Goal: Check status: Check status

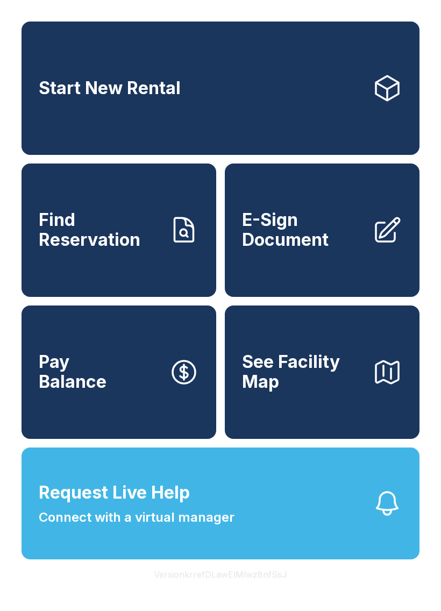
click at [160, 260] on link "Find Reservation" at bounding box center [119, 230] width 195 height 133
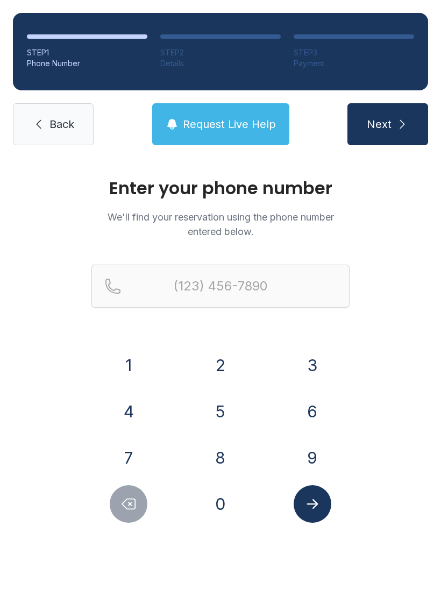
click at [314, 358] on button "3" at bounding box center [313, 365] width 38 height 38
click at [239, 505] on button "0" at bounding box center [221, 504] width 38 height 38
click at [223, 410] on button "5" at bounding box center [221, 412] width 38 height 38
click at [316, 364] on button "3" at bounding box center [313, 365] width 38 height 38
click at [231, 368] on button "2" at bounding box center [221, 365] width 38 height 38
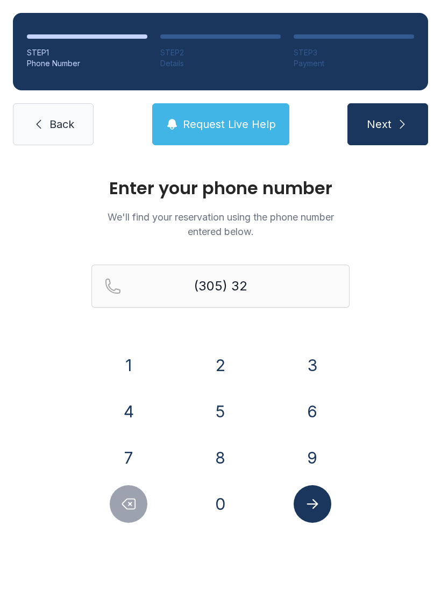
click at [231, 368] on button "2" at bounding box center [221, 365] width 38 height 38
click at [228, 374] on button "2" at bounding box center [221, 365] width 38 height 38
click at [144, 358] on button "1" at bounding box center [129, 365] width 38 height 38
click at [137, 358] on button "1" at bounding box center [129, 365] width 38 height 38
click at [131, 421] on button "4" at bounding box center [129, 412] width 38 height 38
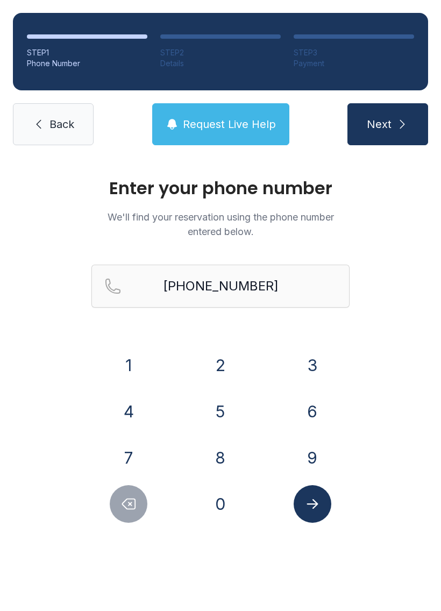
click at [323, 508] on button "Submit lookup form" at bounding box center [313, 504] width 38 height 38
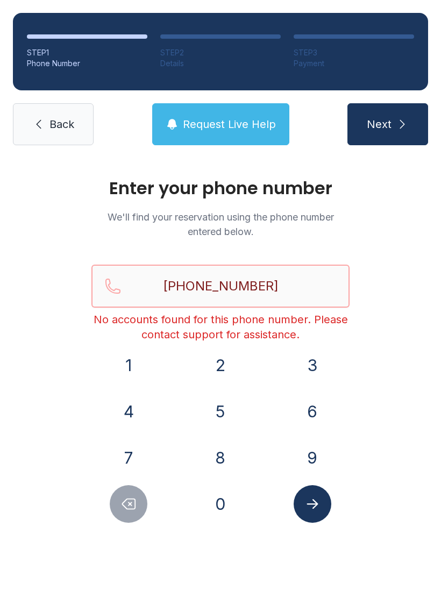
click at [295, 282] on input "[PHONE_NUMBER]" at bounding box center [220, 286] width 258 height 43
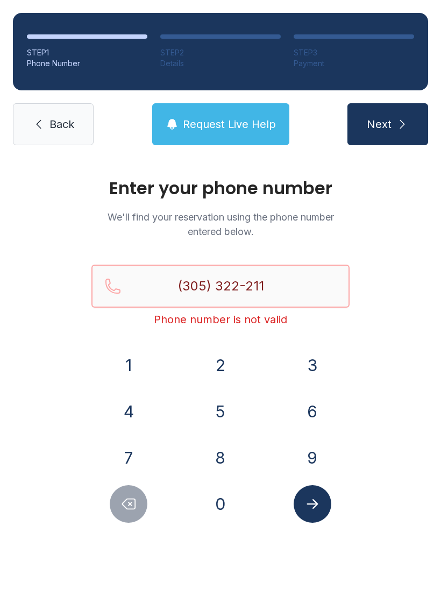
type input "[PHONE_NUMBER]"
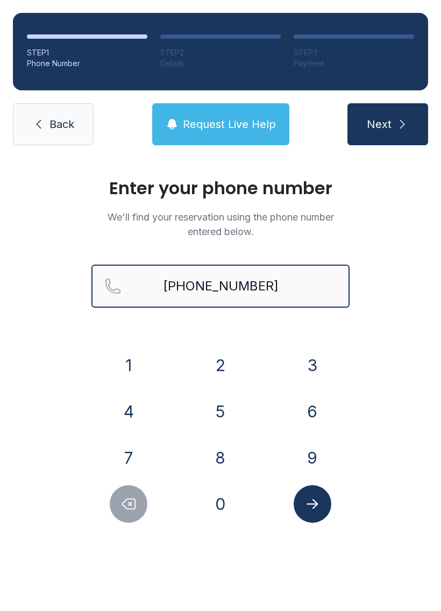
click at [387, 124] on button "Next" at bounding box center [387, 124] width 81 height 42
